Goal: Obtain resource: Download file/media

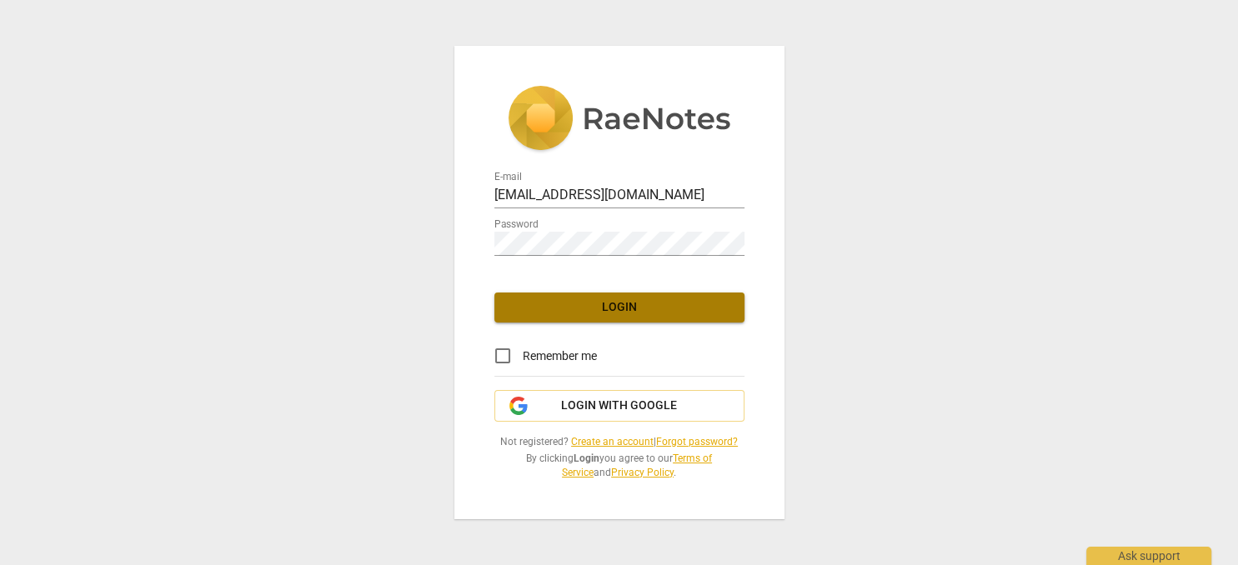
click at [579, 302] on span "Login" at bounding box center [619, 307] width 223 height 17
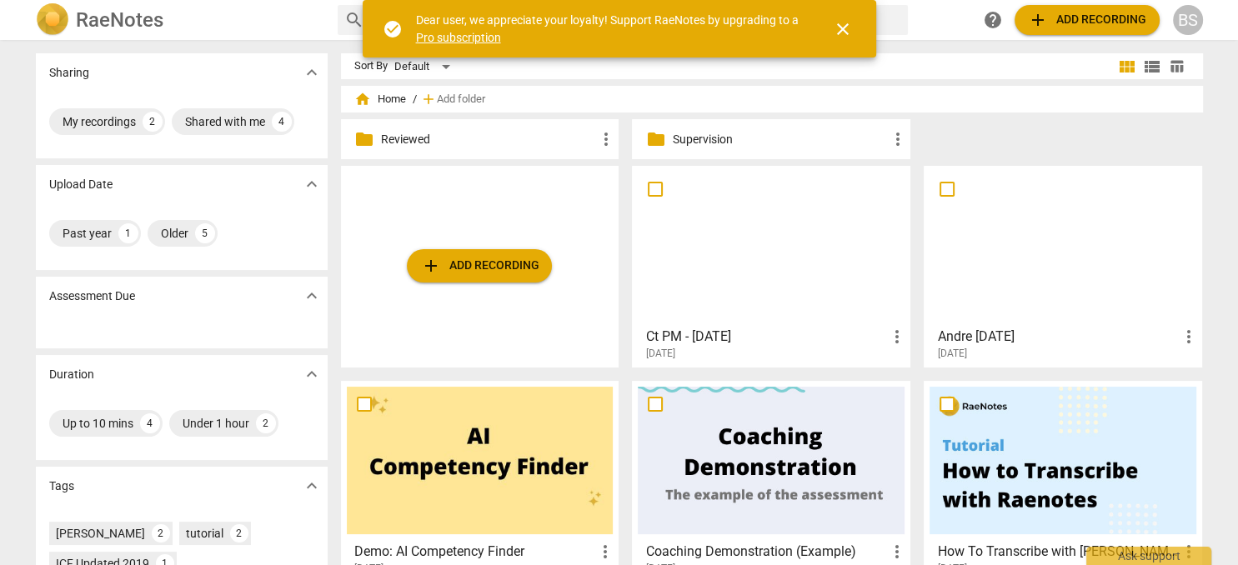
click at [498, 138] on p "Reviewed" at bounding box center [488, 140] width 215 height 18
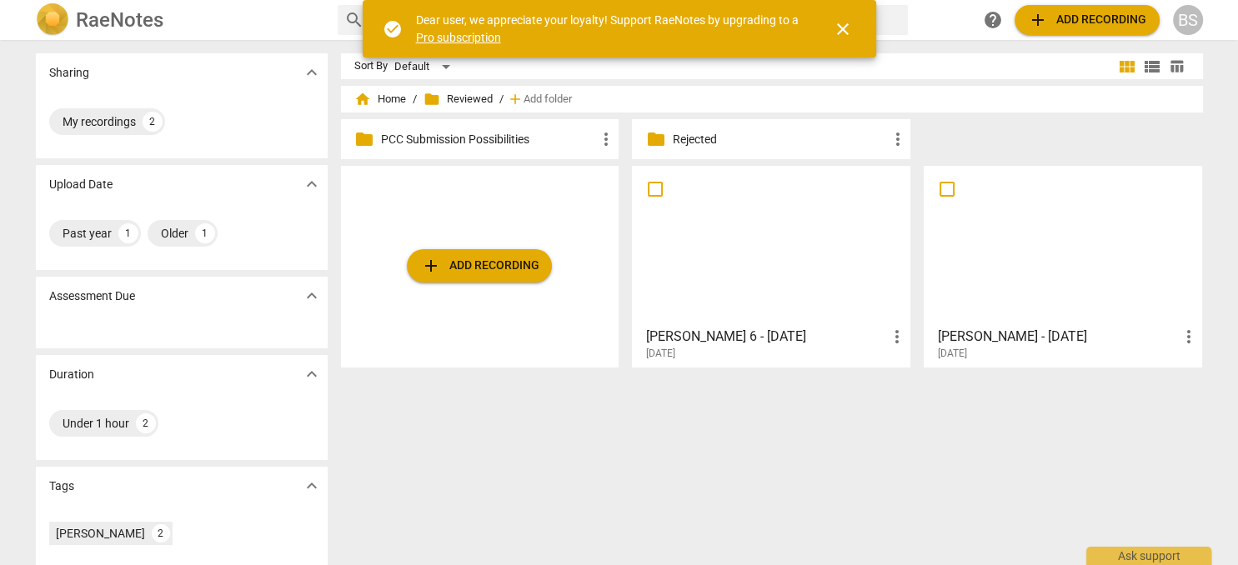
click at [435, 142] on p "PCC Submission Possibilities" at bounding box center [488, 140] width 215 height 18
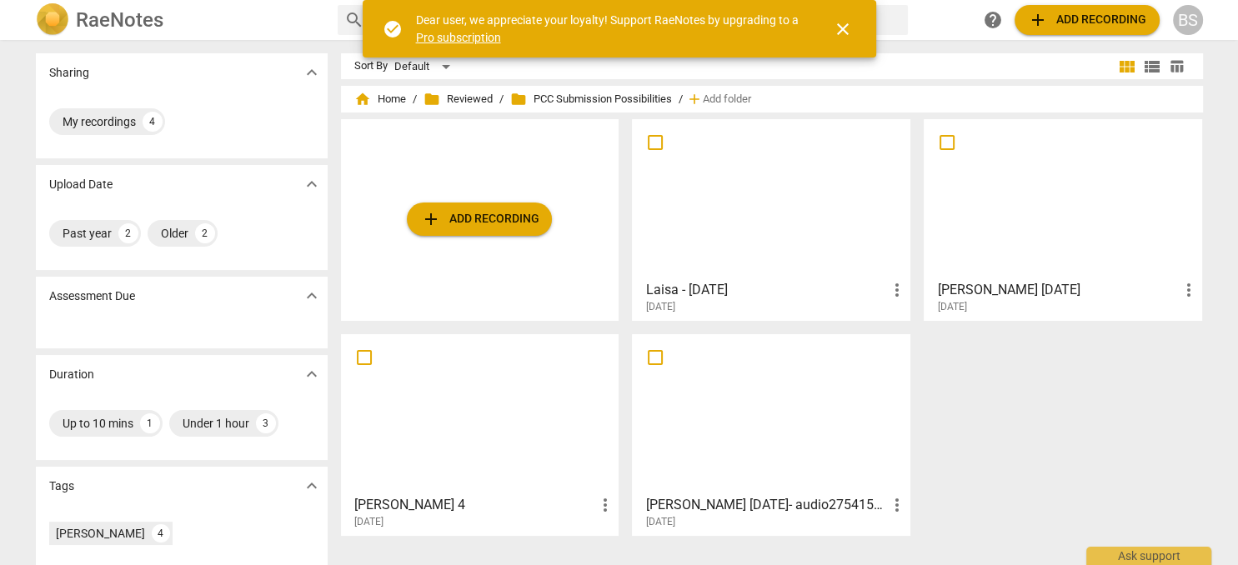
click at [1031, 228] on div at bounding box center [1062, 199] width 267 height 148
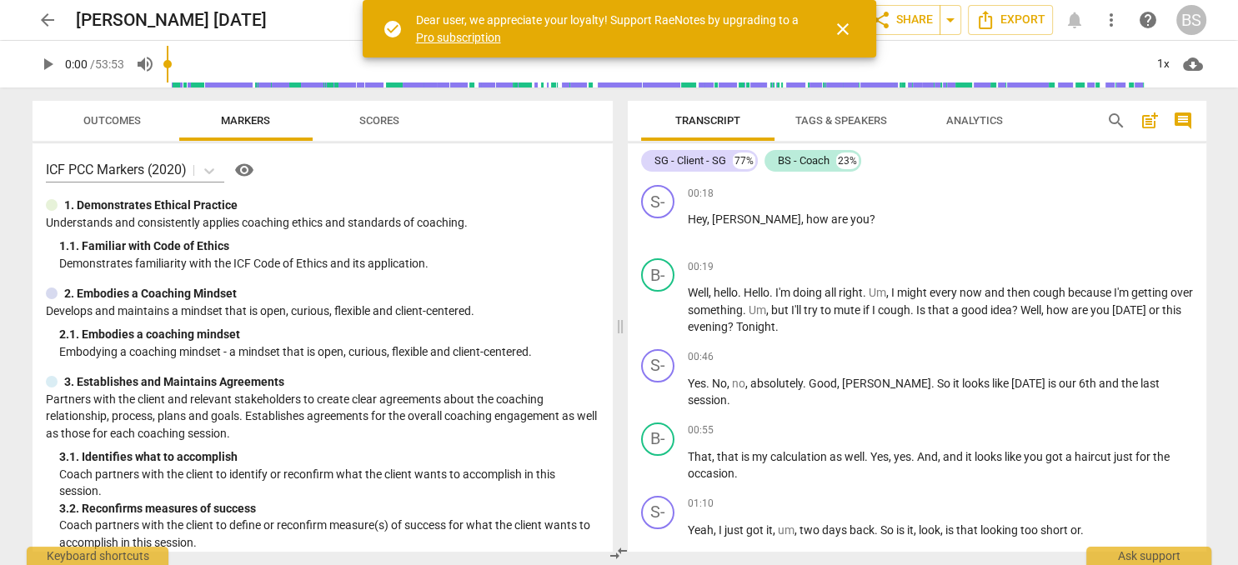
click at [848, 31] on span "close" at bounding box center [843, 29] width 20 height 20
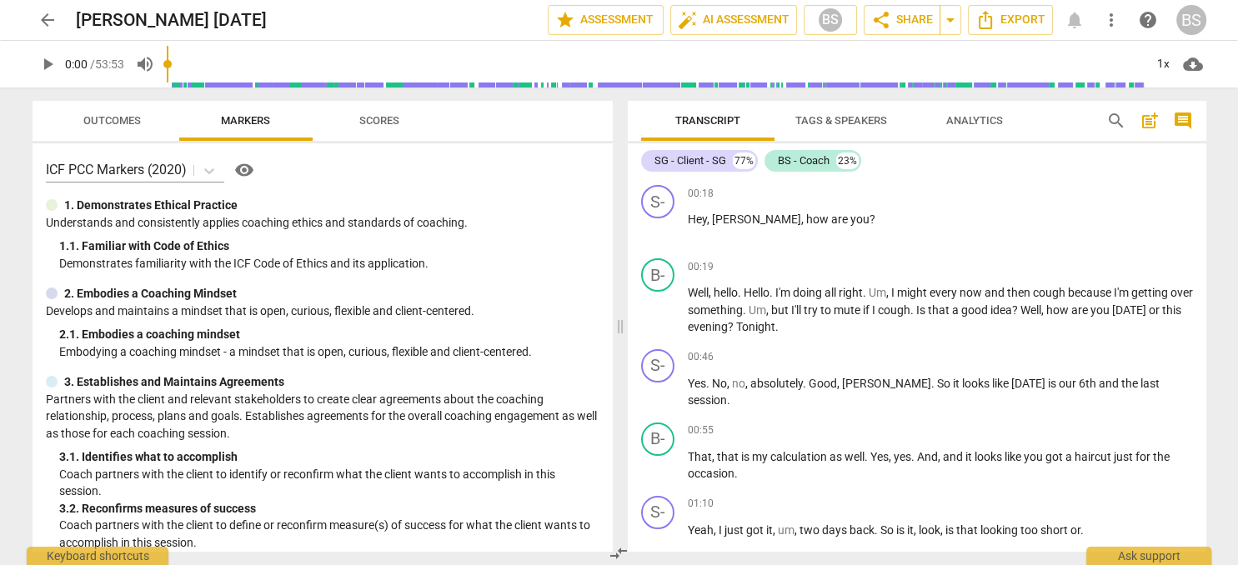
click at [1069, 118] on div "Transcript Tags & Speakers Analytics" at bounding box center [860, 121] width 438 height 40
click at [1023, 18] on span "Export" at bounding box center [1010, 20] width 70 height 20
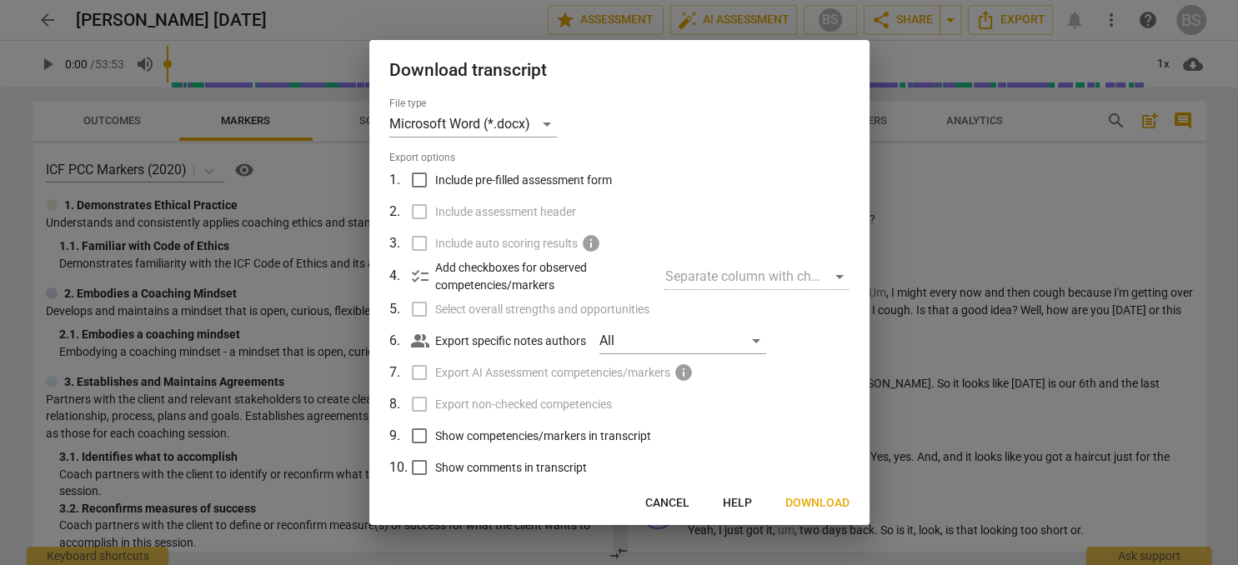
click at [418, 183] on input "Include pre-filled assessment form" at bounding box center [419, 180] width 32 height 32
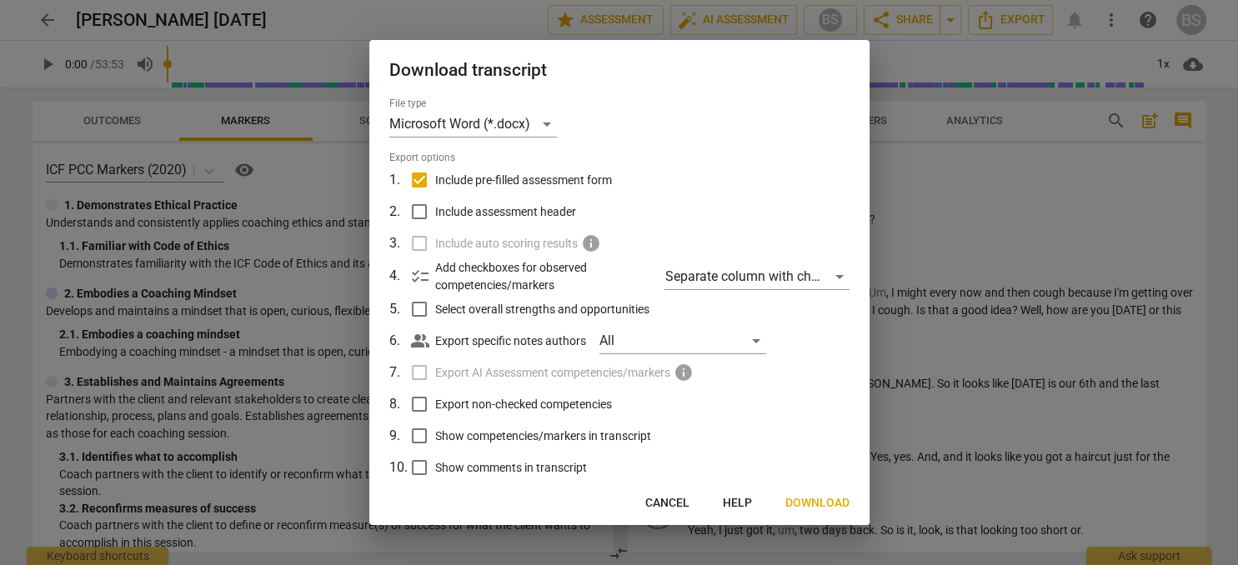
click at [422, 178] on input "Include pre-filled assessment form" at bounding box center [419, 180] width 32 height 32
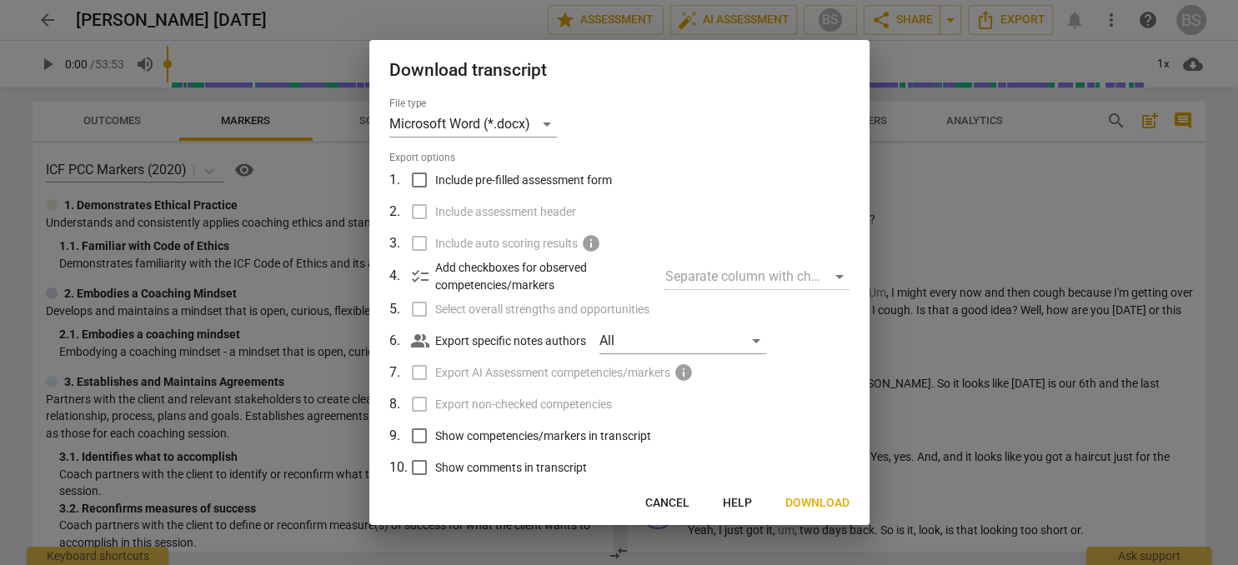
click at [418, 180] on input "Include pre-filled assessment form" at bounding box center [419, 180] width 32 height 32
checkbox input "true"
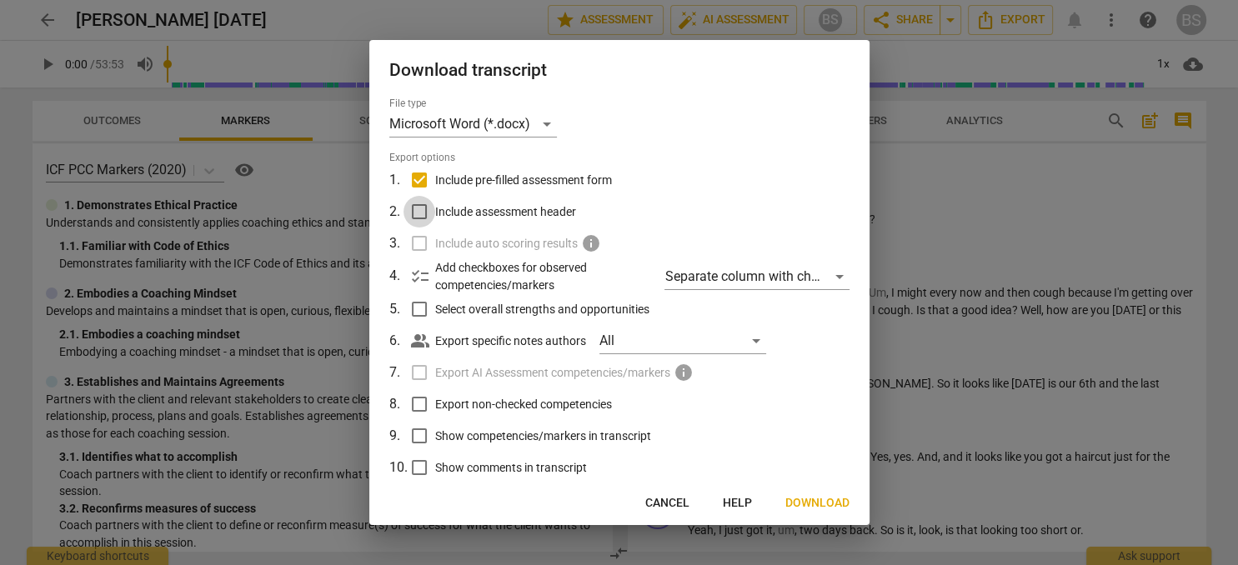
click at [418, 211] on input "Include assessment header" at bounding box center [419, 212] width 32 height 32
checkbox input "true"
click at [418, 470] on input "Show comments in transcript" at bounding box center [419, 468] width 32 height 32
checkbox input "true"
click at [419, 434] on input "Show competencies/markers in transcript" at bounding box center [419, 436] width 32 height 32
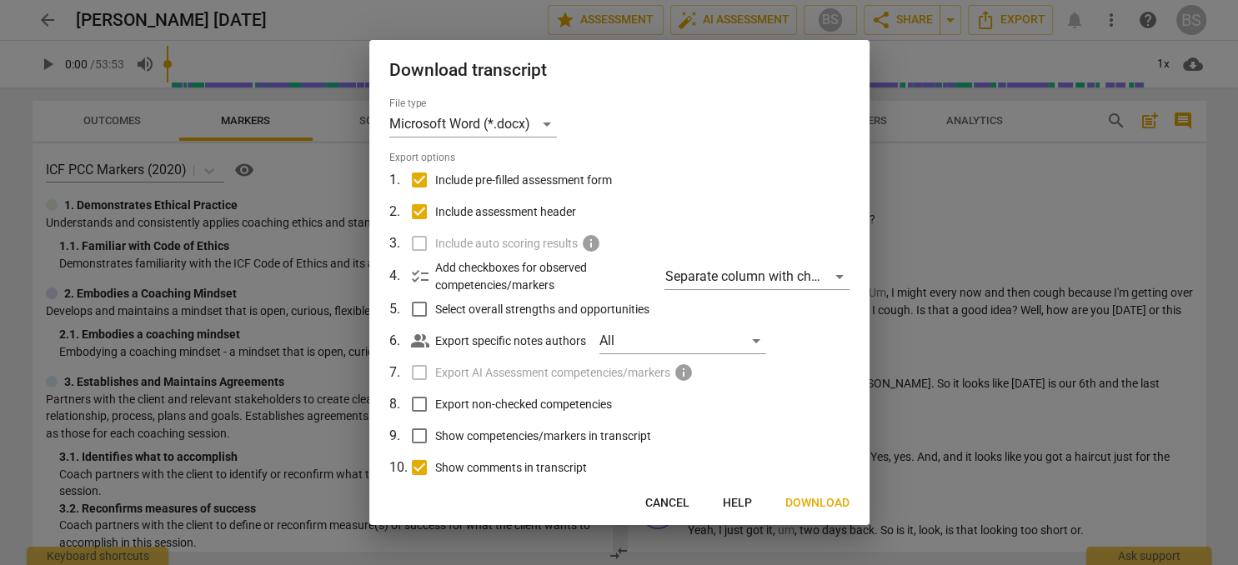
checkbox input "true"
click at [422, 305] on input "Select overall strengths and opportunities" at bounding box center [419, 309] width 32 height 32
click at [835, 498] on span "Next" at bounding box center [834, 503] width 30 height 17
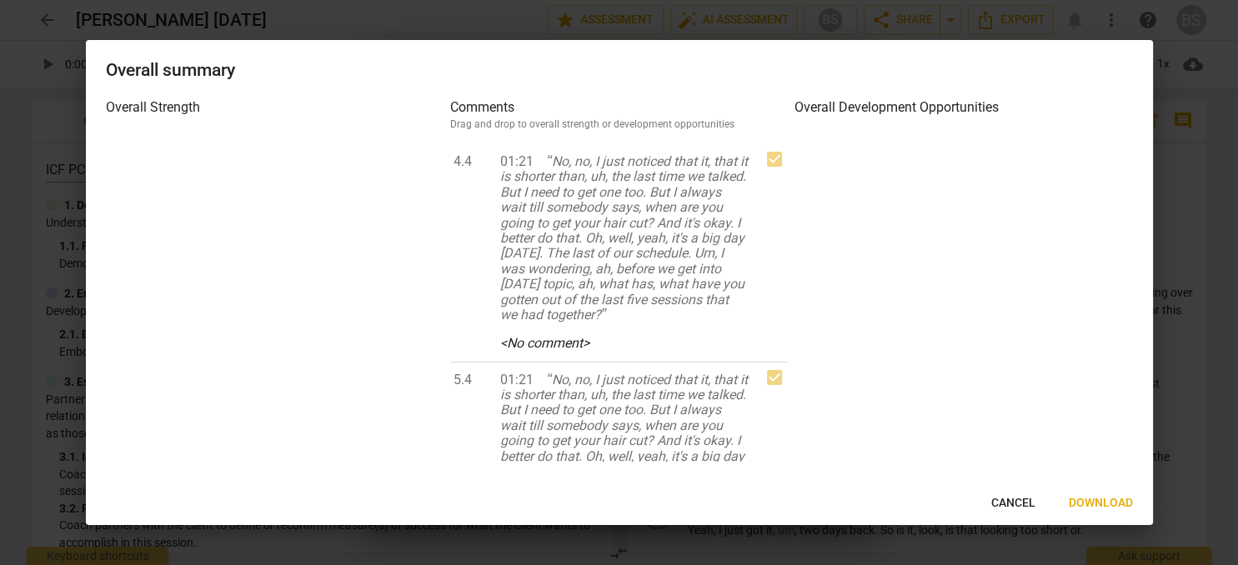
click at [1032, 505] on span "Cancel" at bounding box center [1013, 503] width 44 height 17
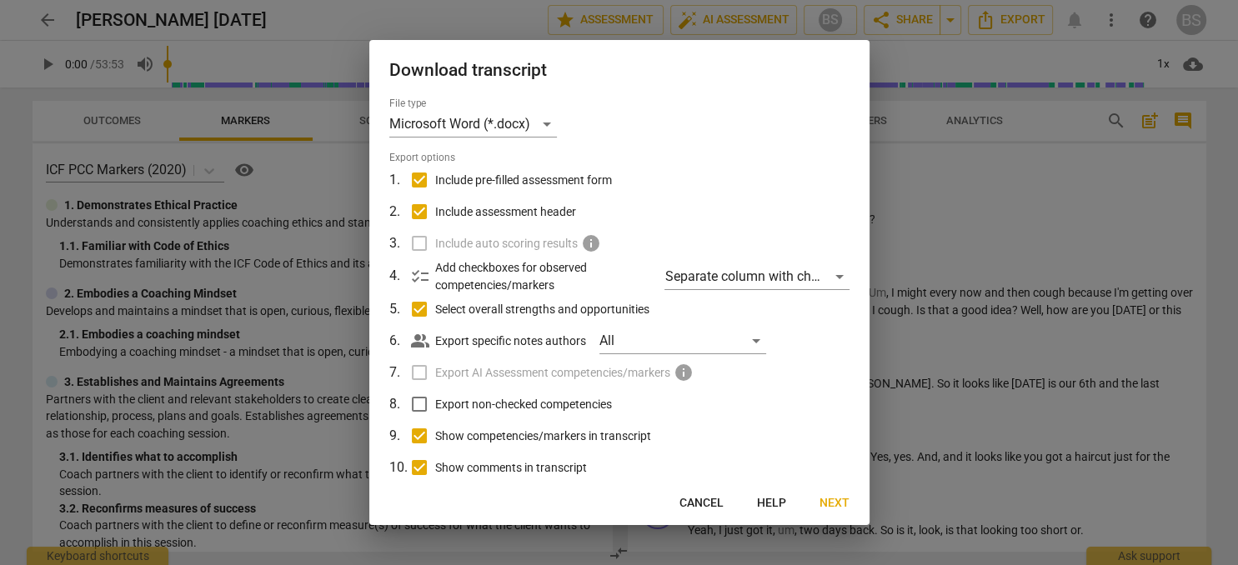
click at [418, 308] on input "Select overall strengths and opportunities" at bounding box center [419, 309] width 32 height 32
click at [421, 304] on input "Select overall strengths and opportunities" at bounding box center [419, 309] width 32 height 32
checkbox input "true"
click at [839, 501] on span "Next" at bounding box center [834, 503] width 30 height 17
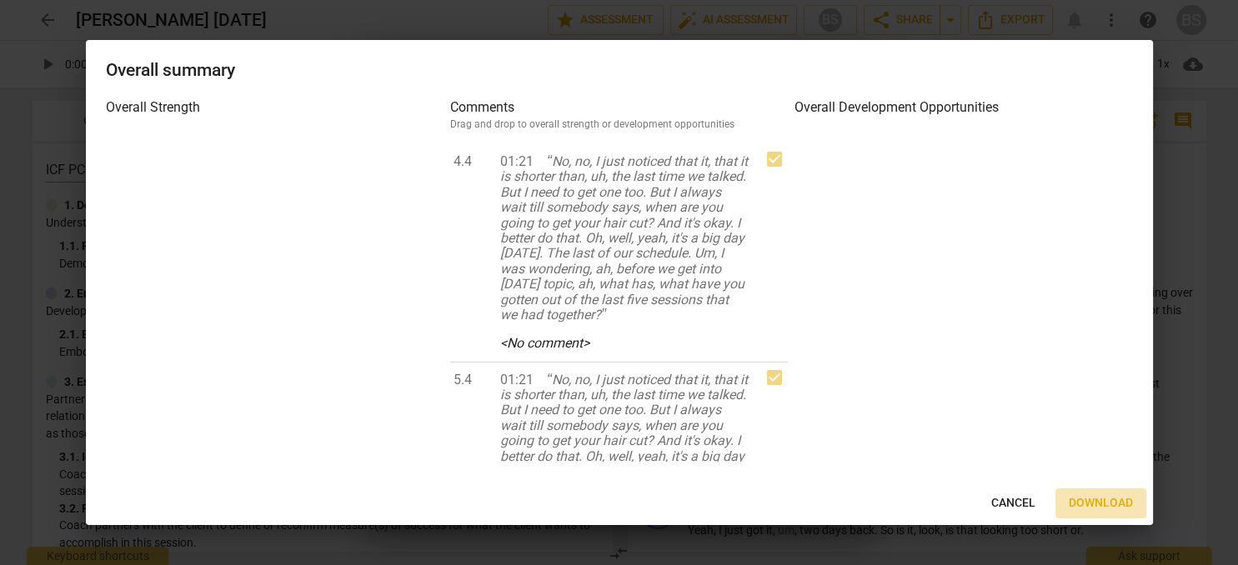
click at [1079, 501] on span "Download" at bounding box center [1101, 503] width 64 height 17
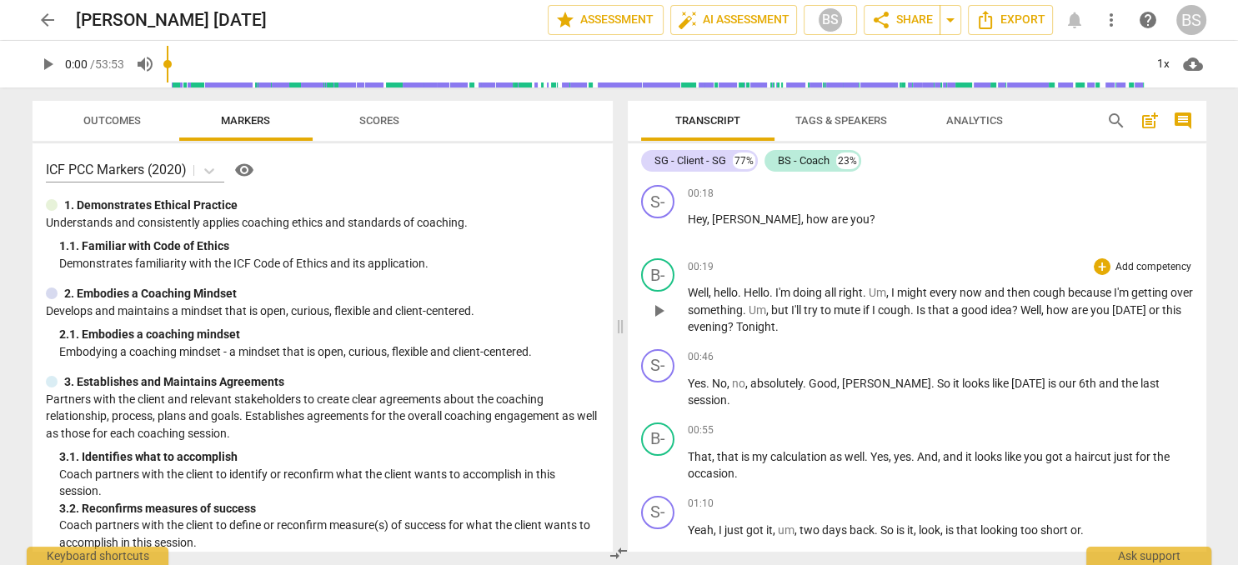
click at [910, 2] on div "arrow_back [PERSON_NAME] [DATE] edit star Assessment auto_fix_high AI Assessmen…" at bounding box center [618, 20] width 1211 height 40
click at [37, 65] on span "play_arrow" at bounding box center [48, 64] width 30 height 20
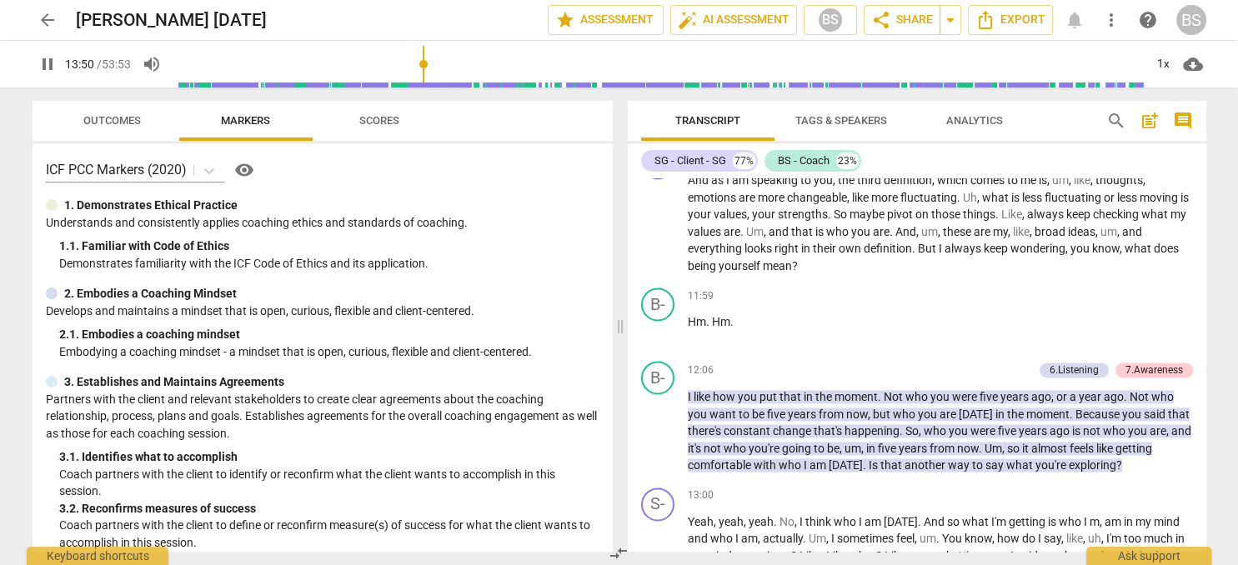
scroll to position [2838, 0]
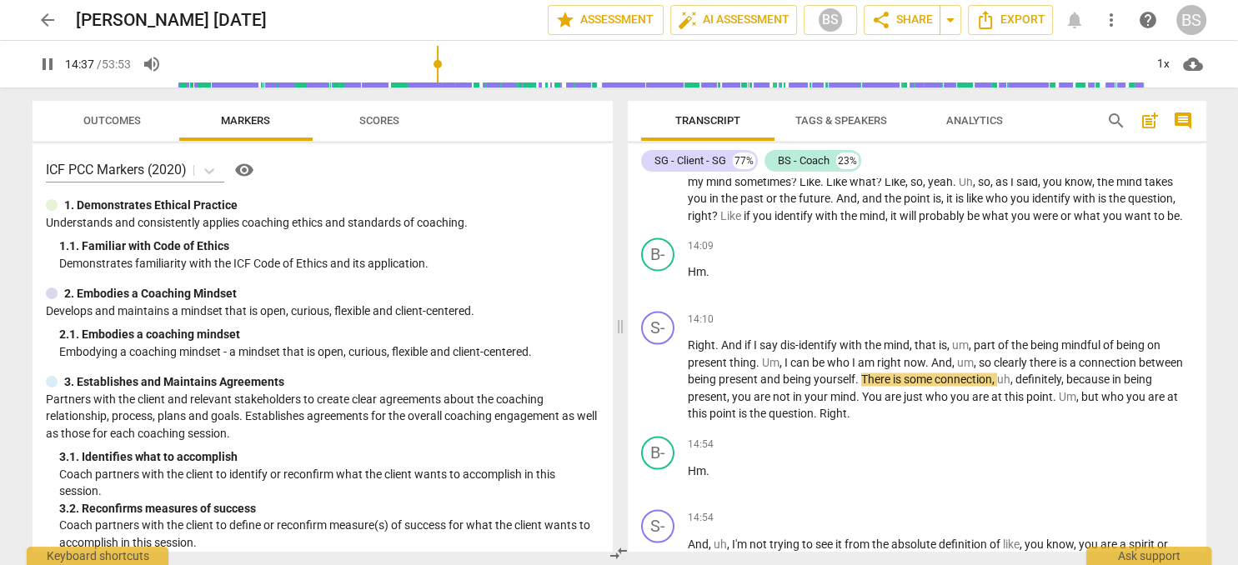
click at [781, 248] on div "14:09 + Add competency keyboard_arrow_right Hm ." at bounding box center [940, 268] width 505 height 60
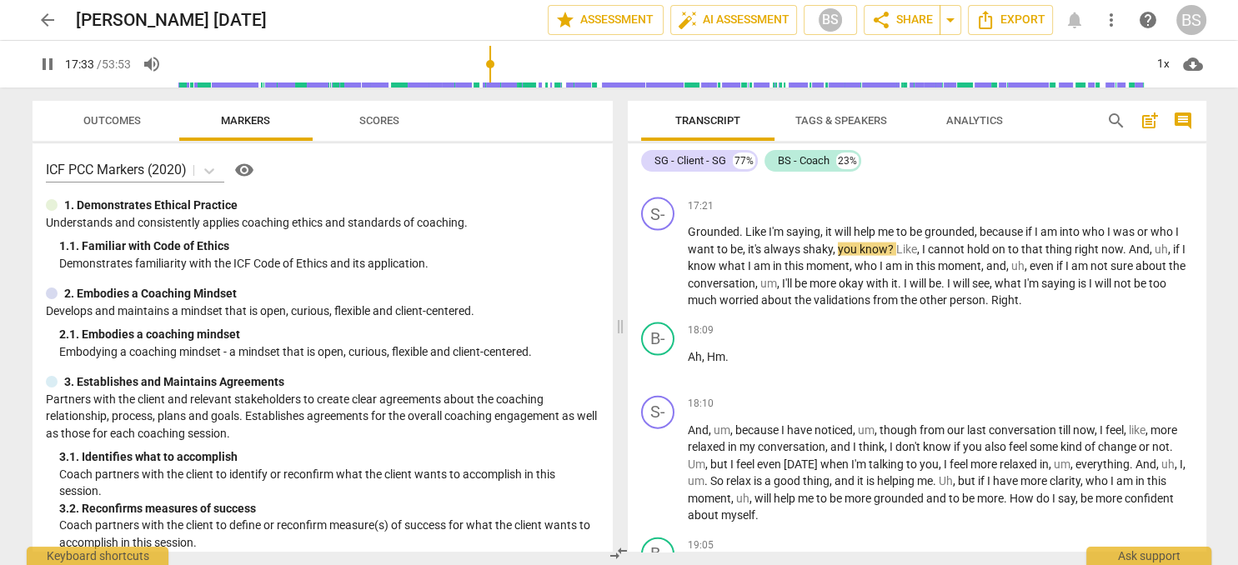
scroll to position [3650, 0]
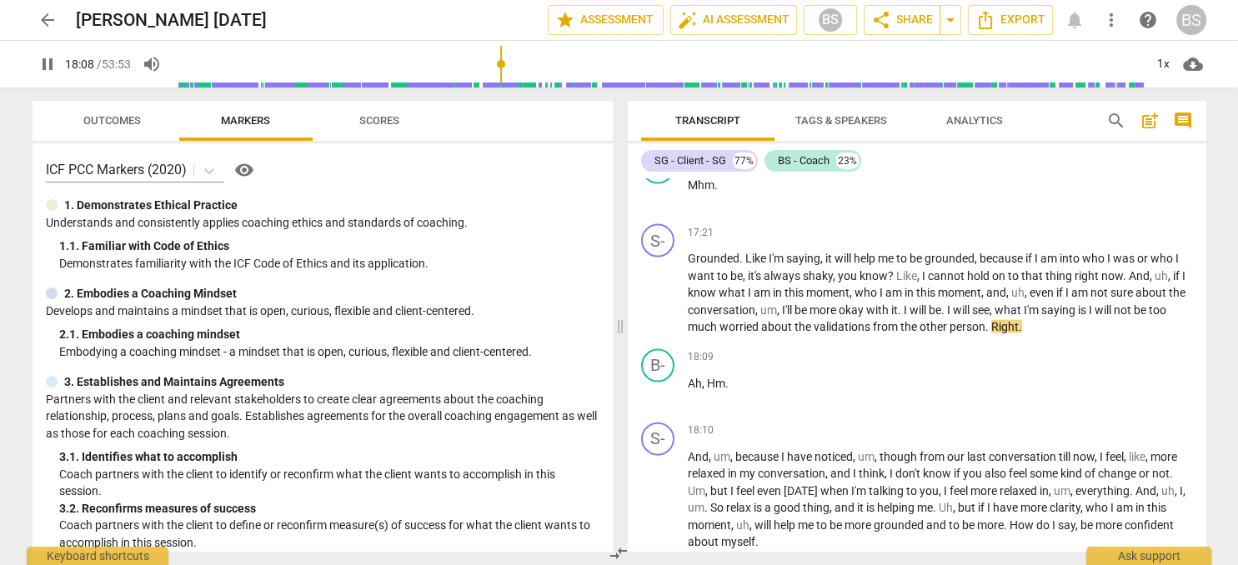
click at [50, 53] on button "pause" at bounding box center [48, 64] width 30 height 30
click at [49, 64] on span "play_arrow" at bounding box center [48, 64] width 20 height 20
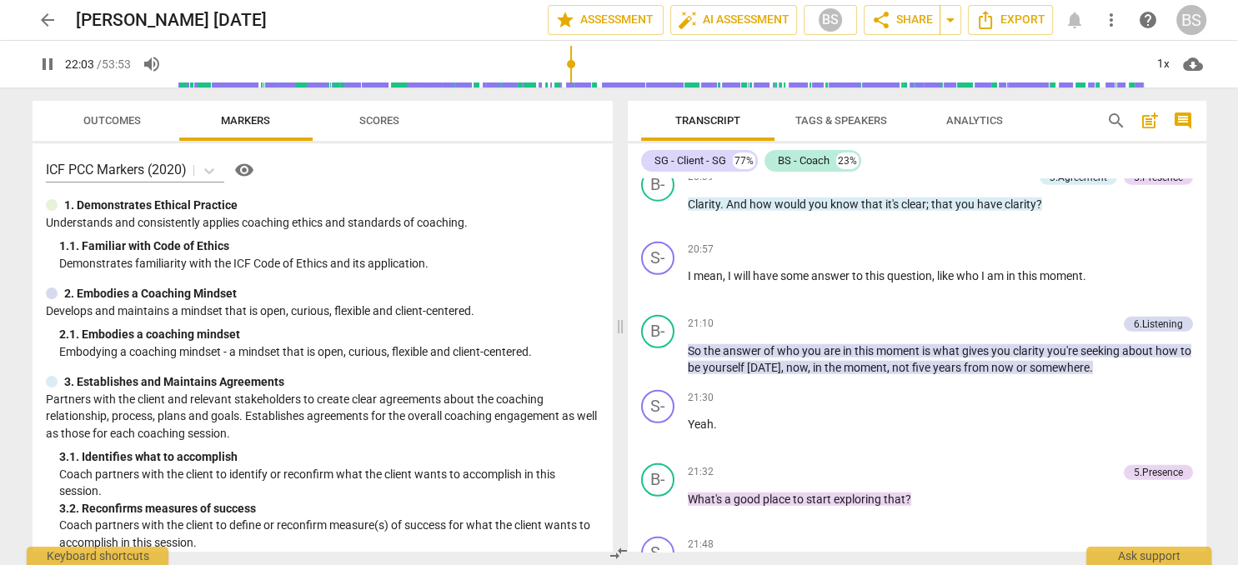
scroll to position [4831, 0]
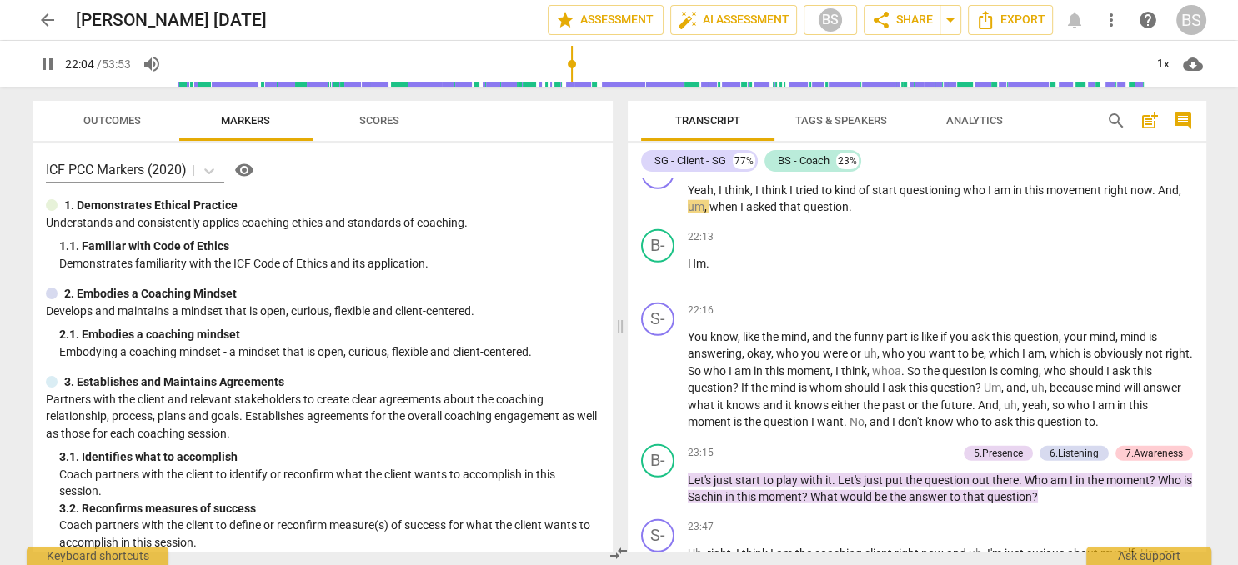
click at [41, 67] on span "pause" at bounding box center [48, 64] width 20 height 20
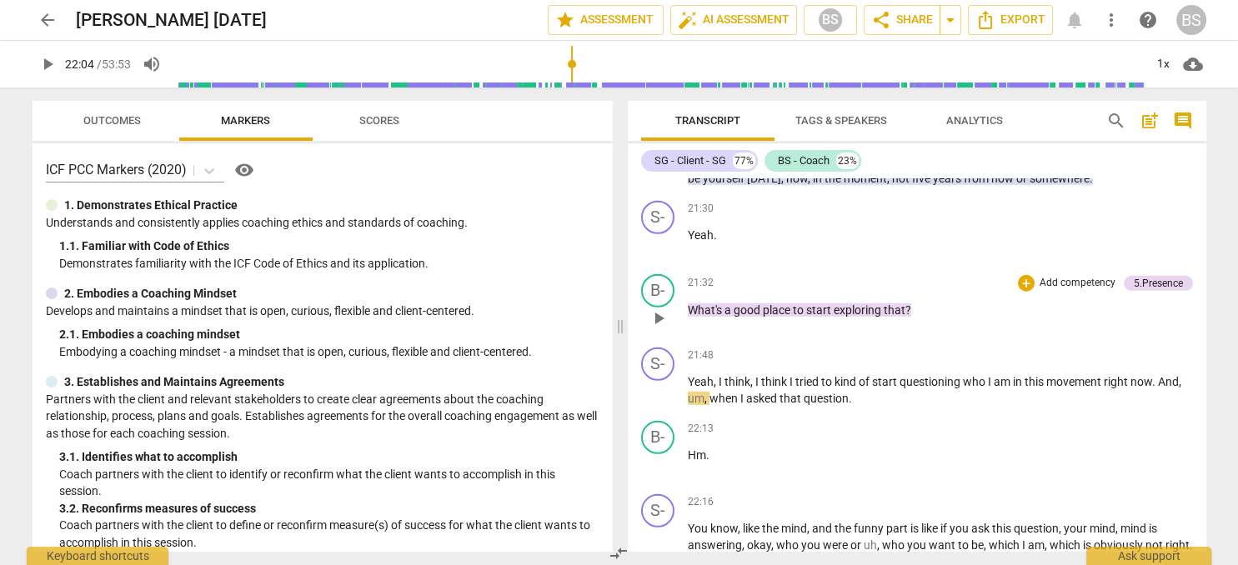
scroll to position [4735, 0]
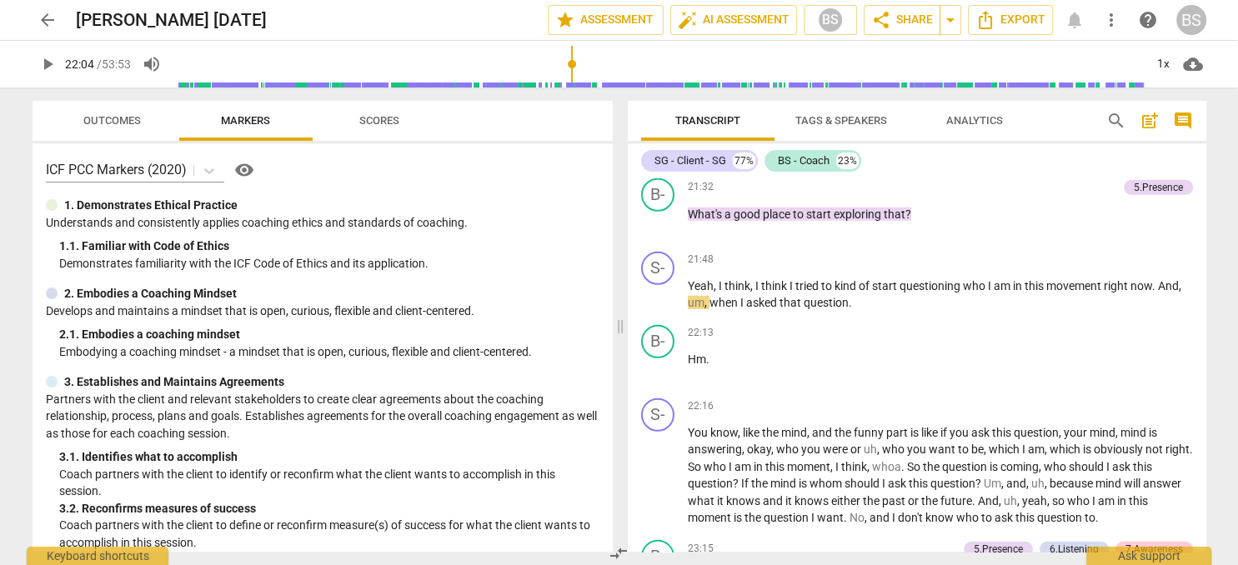
click at [44, 65] on span "play_arrow" at bounding box center [48, 64] width 20 height 20
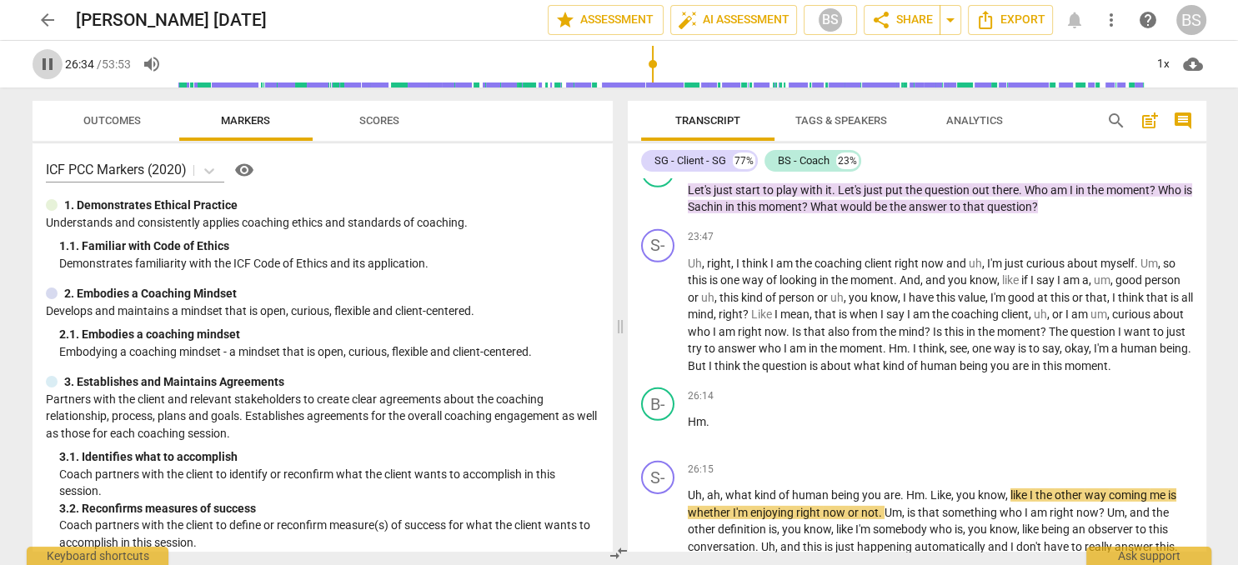
click at [44, 65] on span "pause" at bounding box center [48, 64] width 20 height 20
click at [45, 72] on span "play_arrow" at bounding box center [48, 64] width 20 height 20
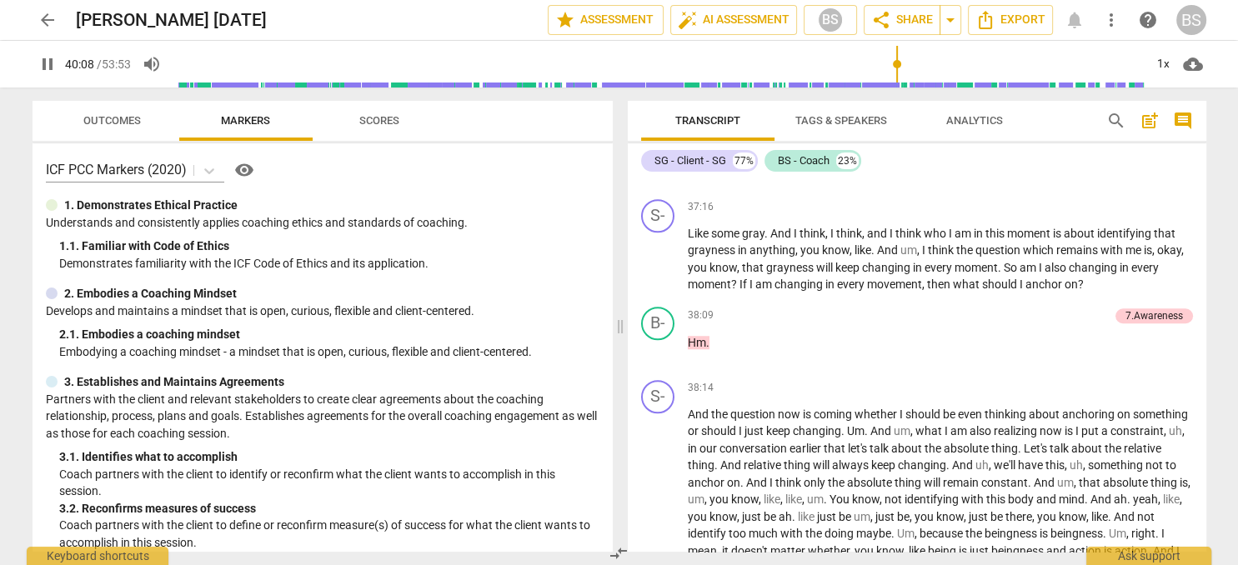
scroll to position [8055, 0]
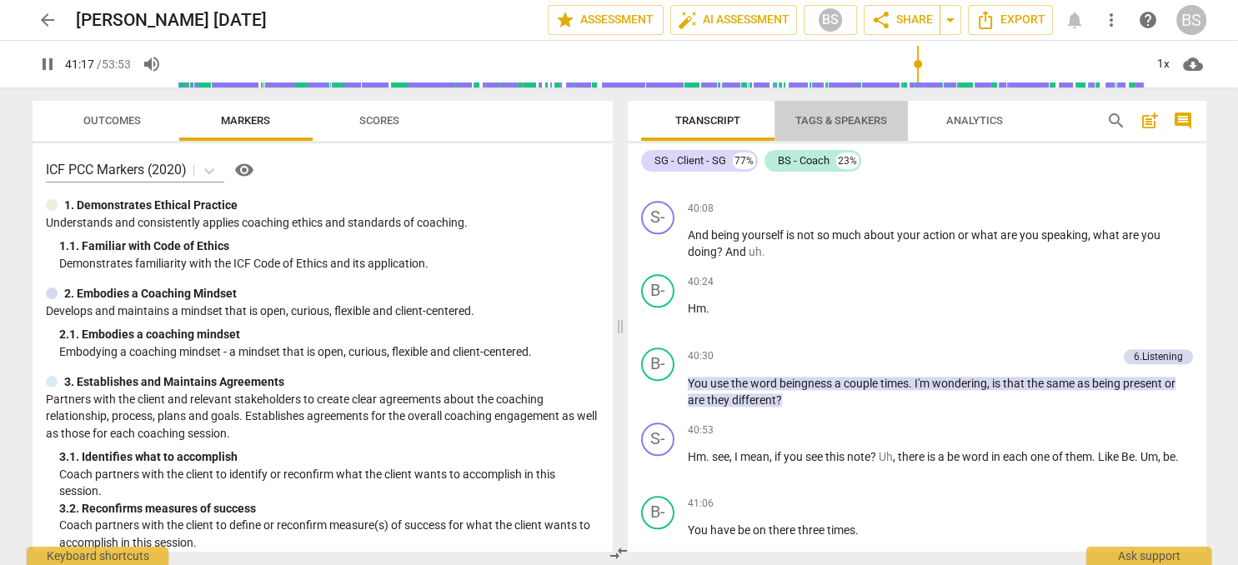
click at [857, 114] on span "Tags & Speakers" at bounding box center [841, 121] width 132 height 23
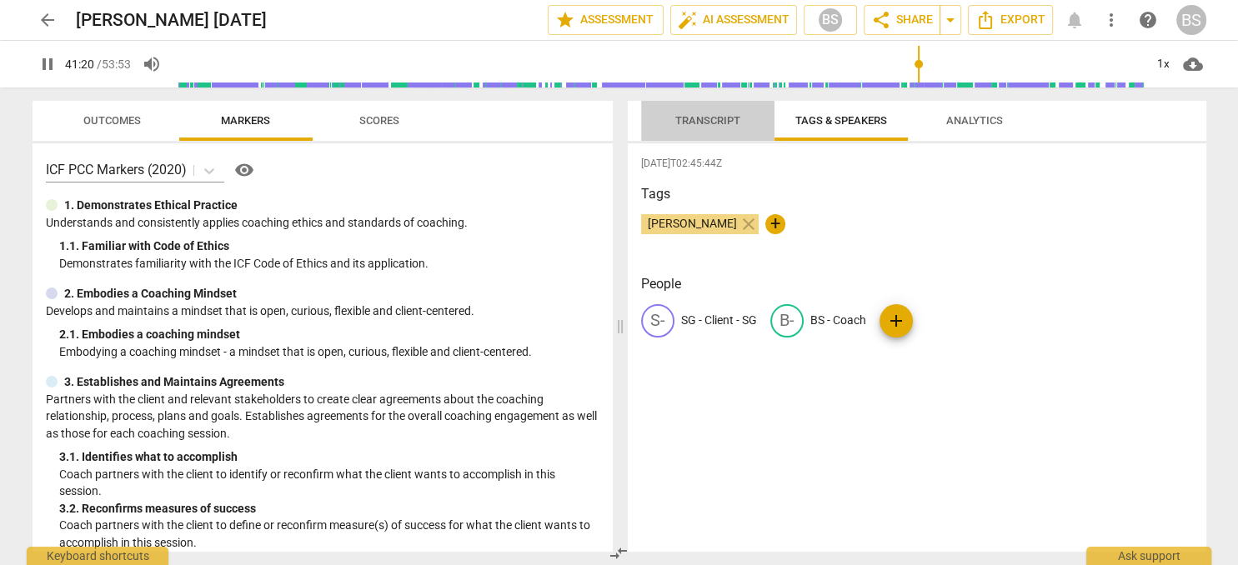
click at [718, 118] on span "Transcript" at bounding box center [707, 120] width 65 height 13
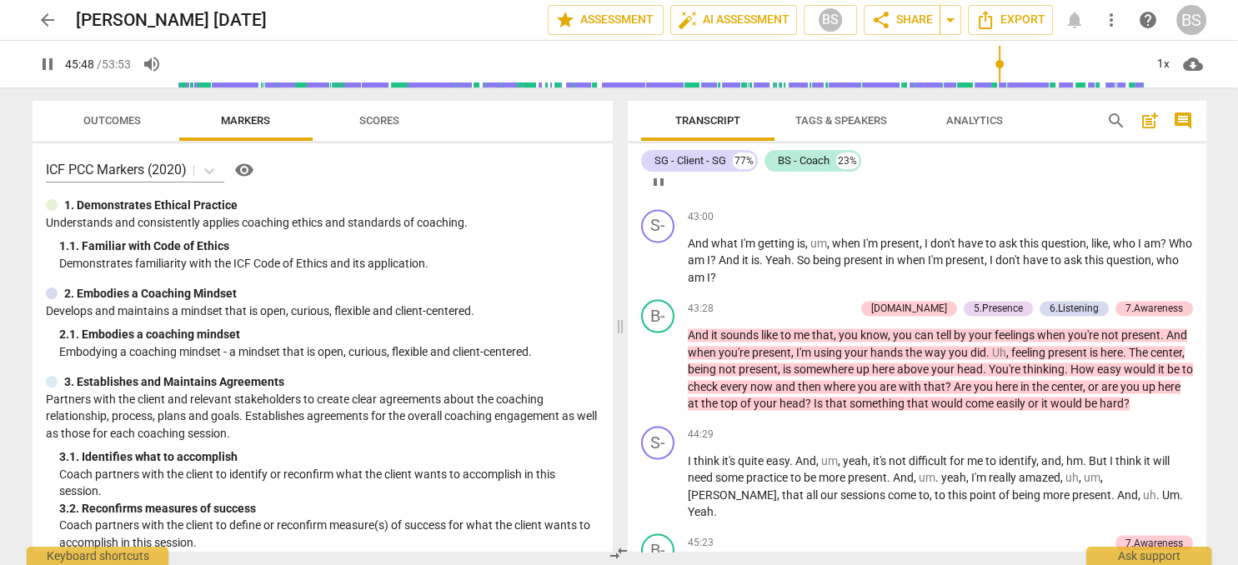
scroll to position [9422, 0]
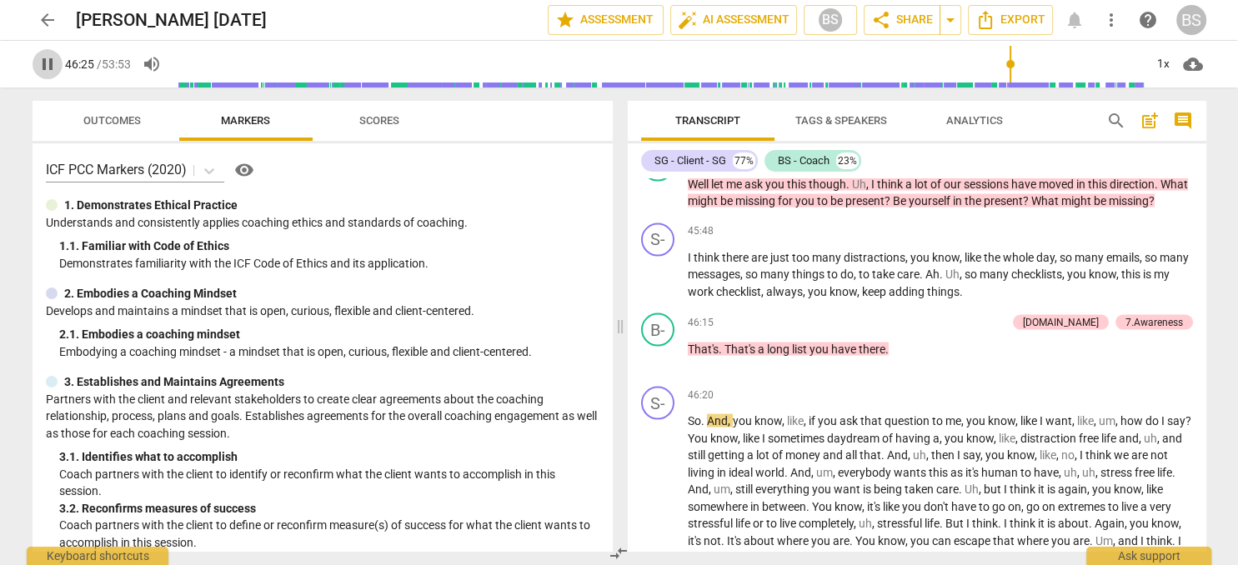
click at [52, 66] on span "pause" at bounding box center [48, 64] width 20 height 20
click at [43, 58] on span "play_arrow" at bounding box center [48, 64] width 20 height 20
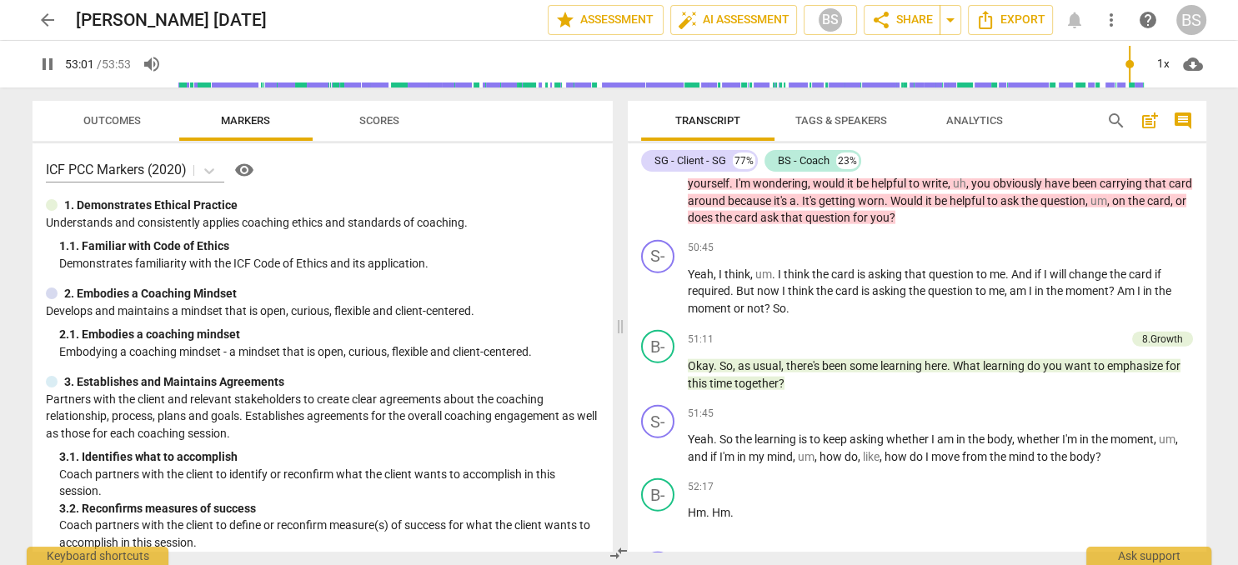
scroll to position [10418, 0]
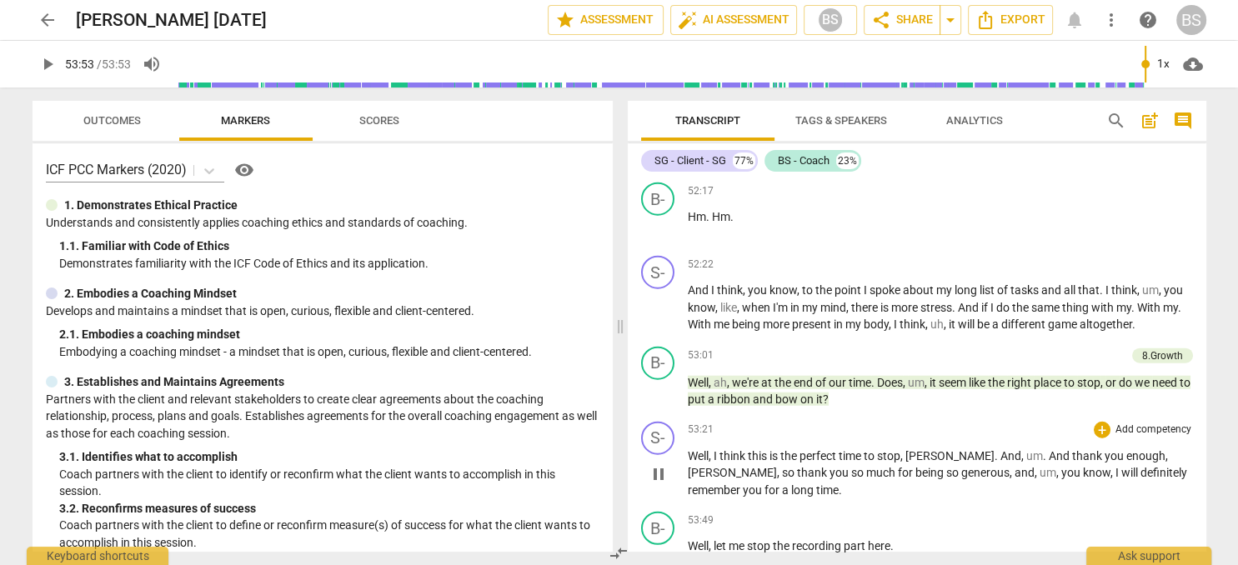
type input "3233"
